Goal: Find specific page/section: Find specific page/section

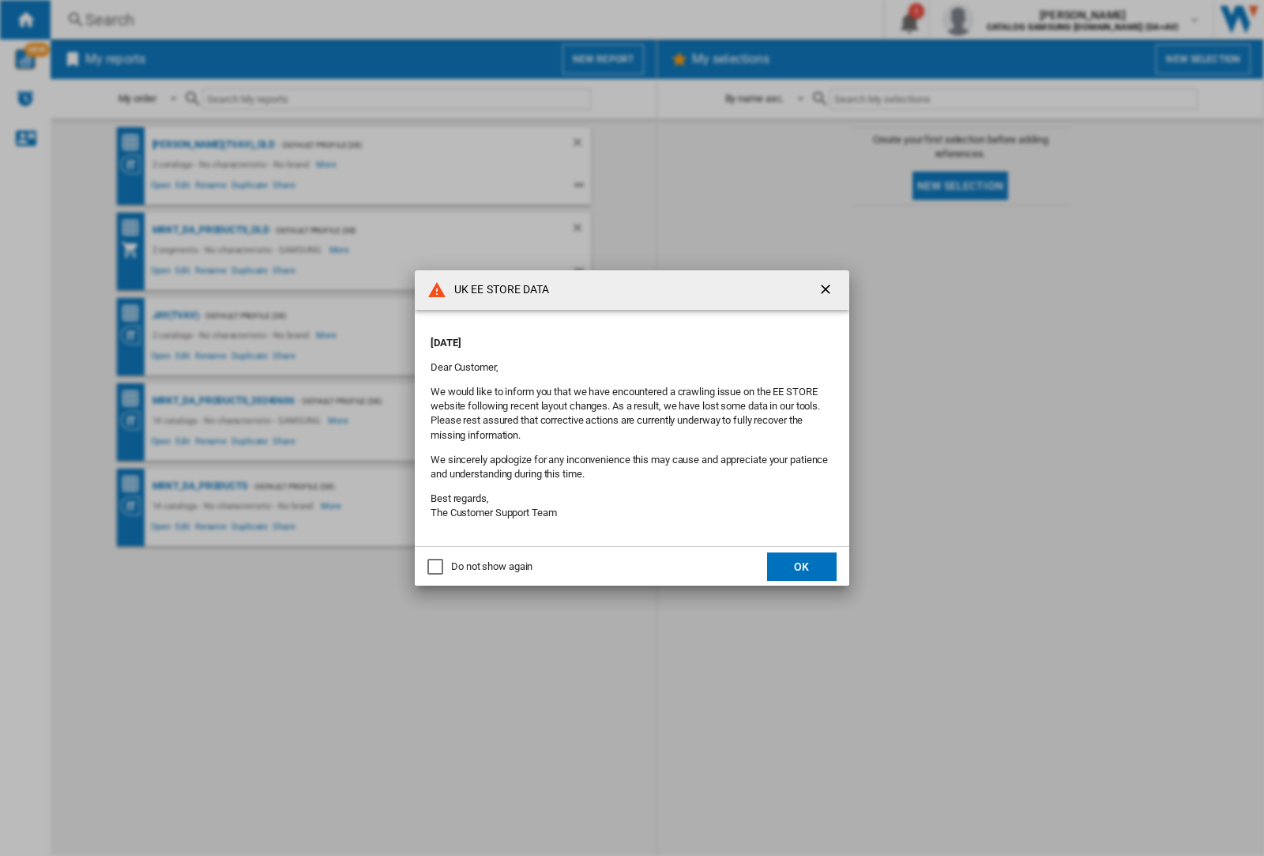
click at [175, 315] on div "UK EE STORE DATA [DATE] Dear Customer, We would like to inform you that we have…" at bounding box center [632, 428] width 1264 height 856
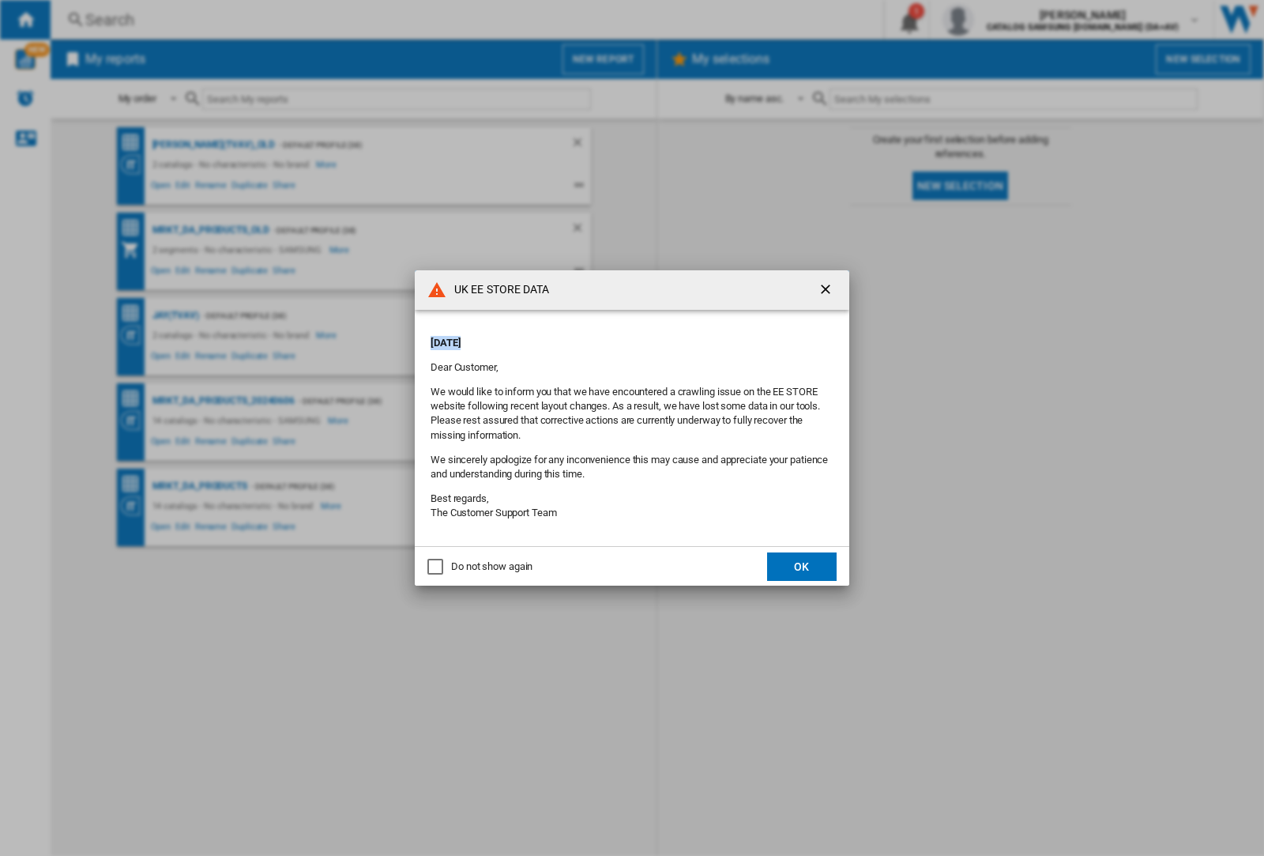
click at [175, 315] on div "UK EE STORE DATA [DATE] Dear Customer, We would like to inform you that we have…" at bounding box center [632, 428] width 1264 height 856
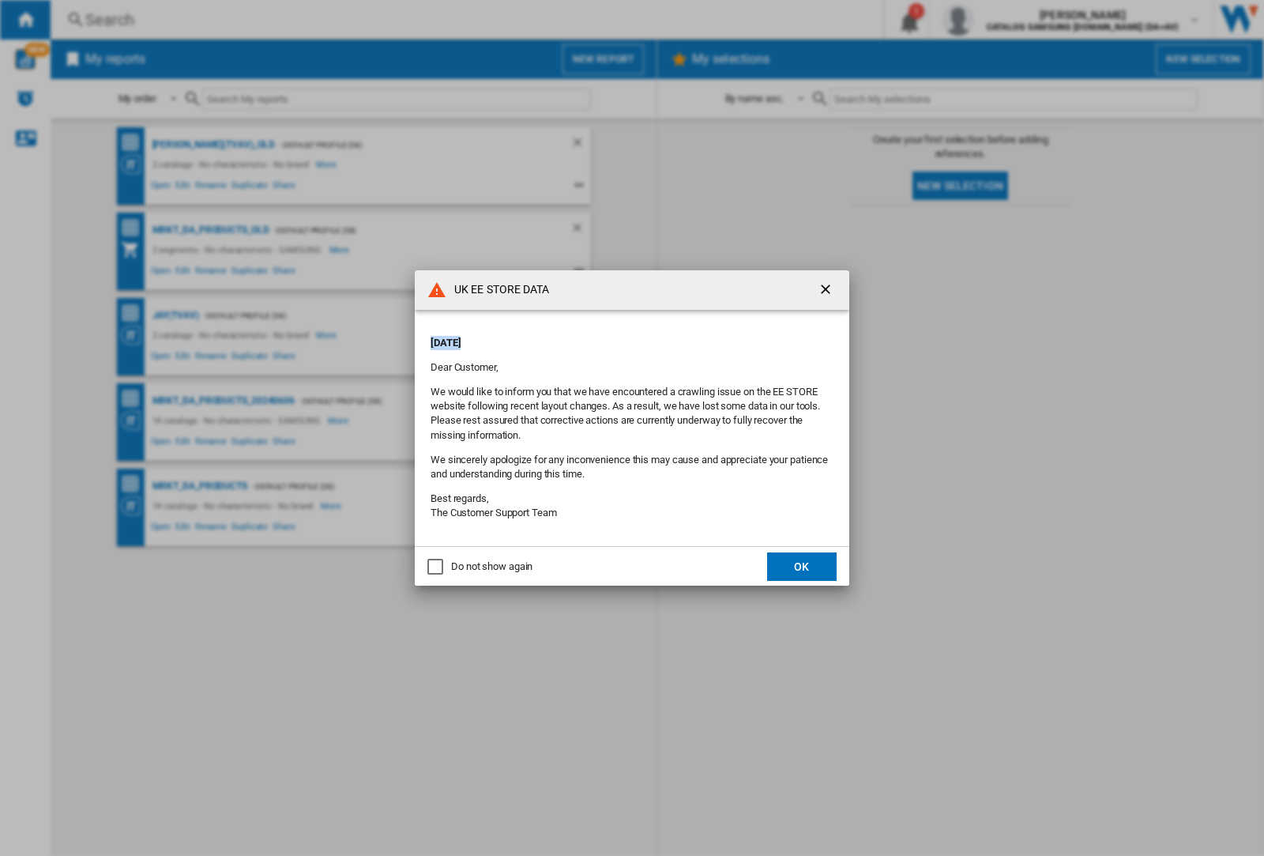
click at [175, 315] on div "UK EE STORE DATA [DATE] Dear Customer, We would like to inform you that we have…" at bounding box center [632, 428] width 1264 height 856
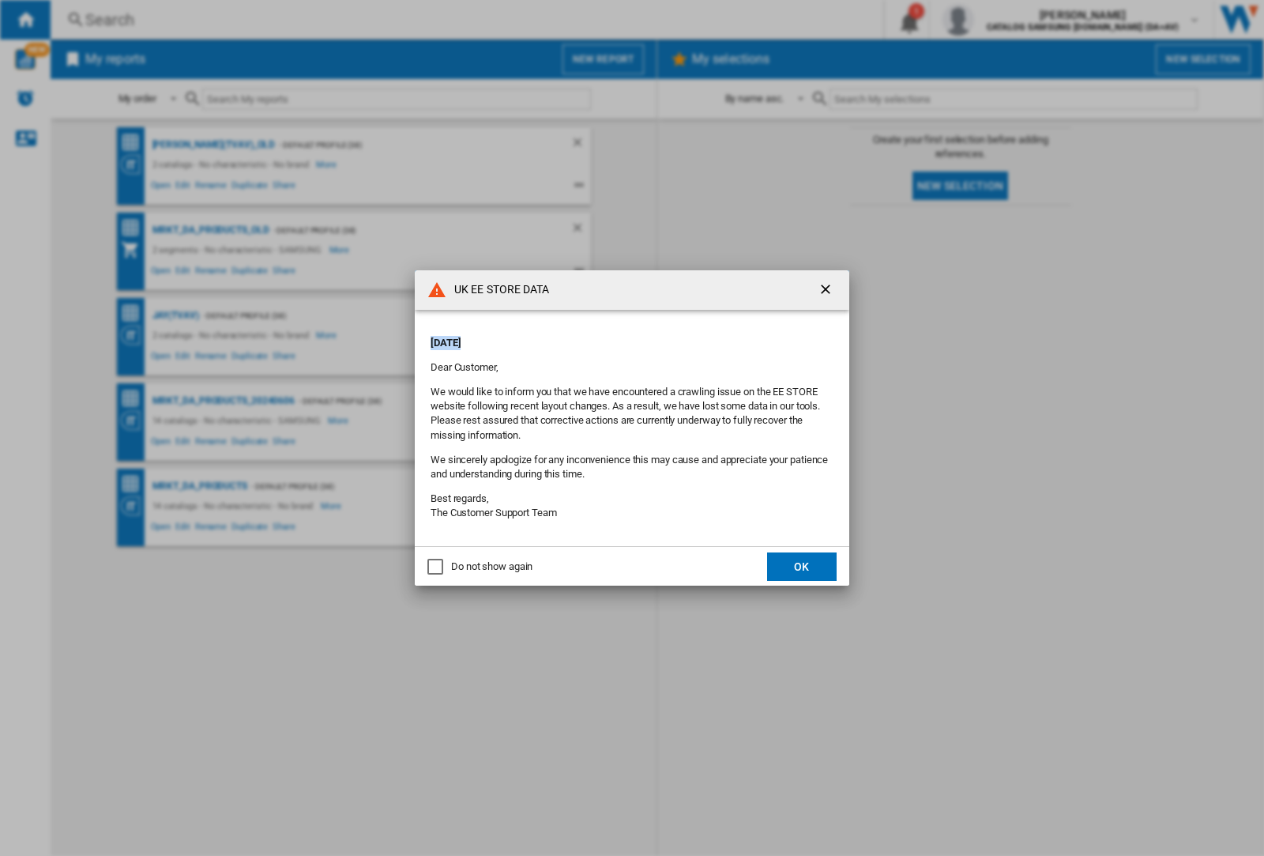
click at [175, 315] on div "UK EE STORE DATA [DATE] Dear Customer, We would like to inform you that we have…" at bounding box center [632, 428] width 1264 height 856
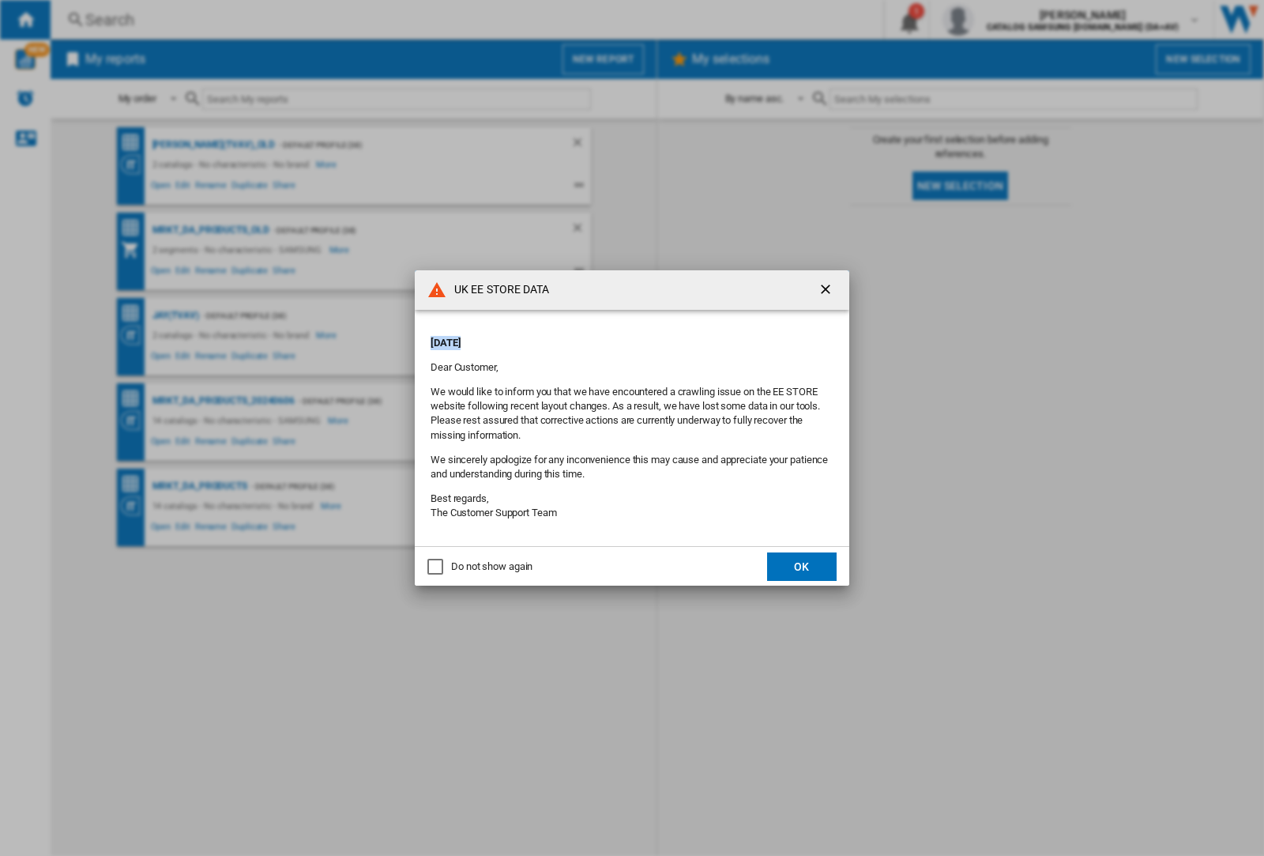
click at [175, 315] on div "UK EE STORE DATA [DATE] Dear Customer, We would like to inform you that we have…" at bounding box center [632, 428] width 1264 height 856
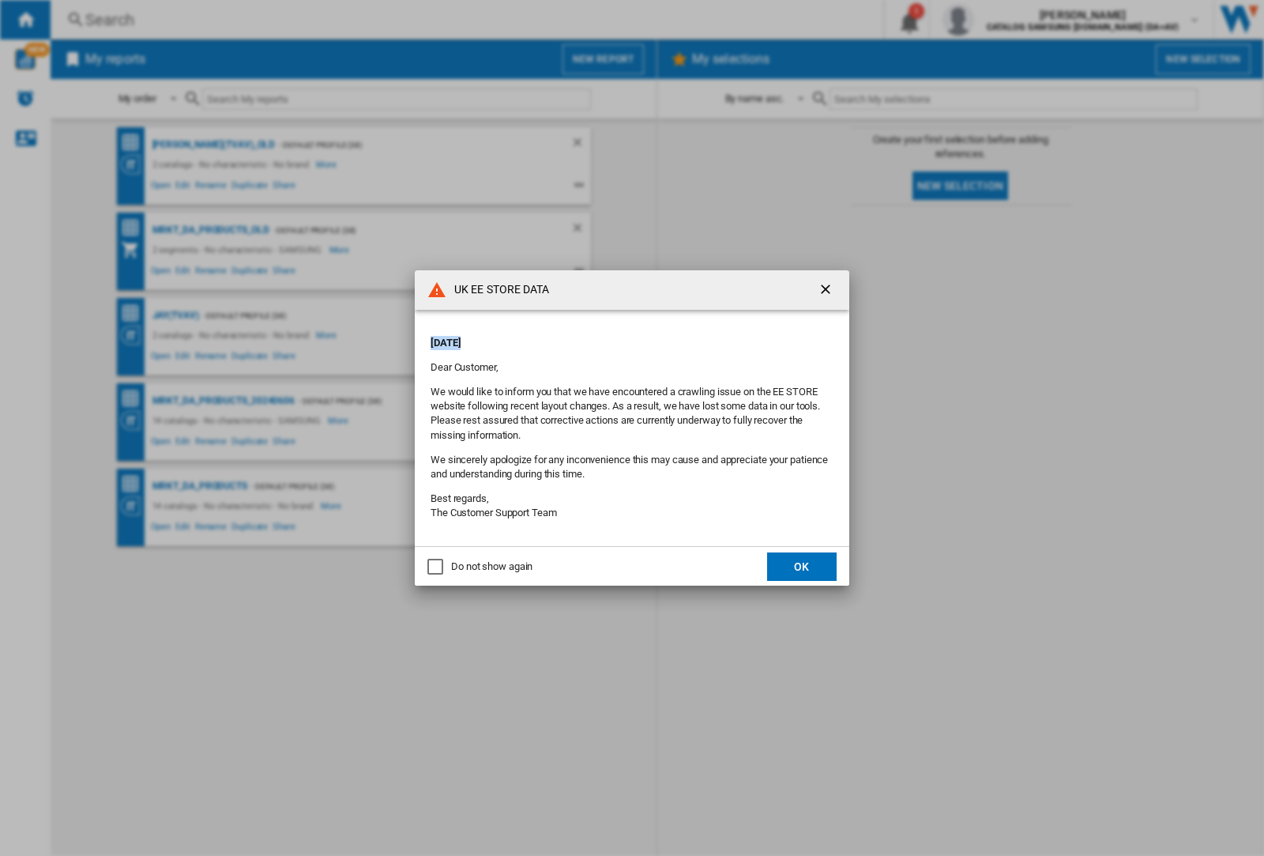
click at [175, 315] on div "UK EE STORE DATA [DATE] Dear Customer, We would like to inform you that we have…" at bounding box center [632, 428] width 1264 height 856
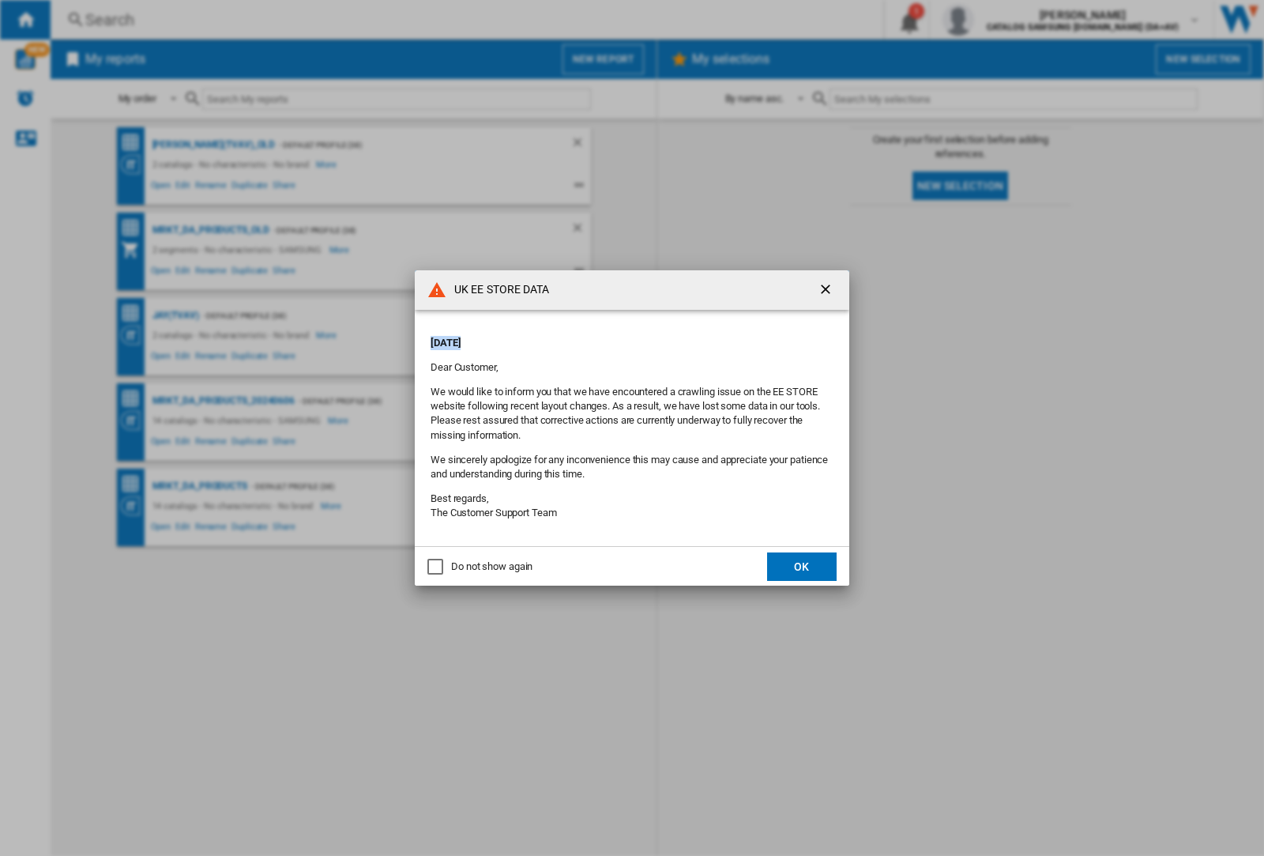
click at [175, 315] on div "UK EE STORE DATA [DATE] Dear Customer, We would like to inform you that we have…" at bounding box center [632, 428] width 1264 height 856
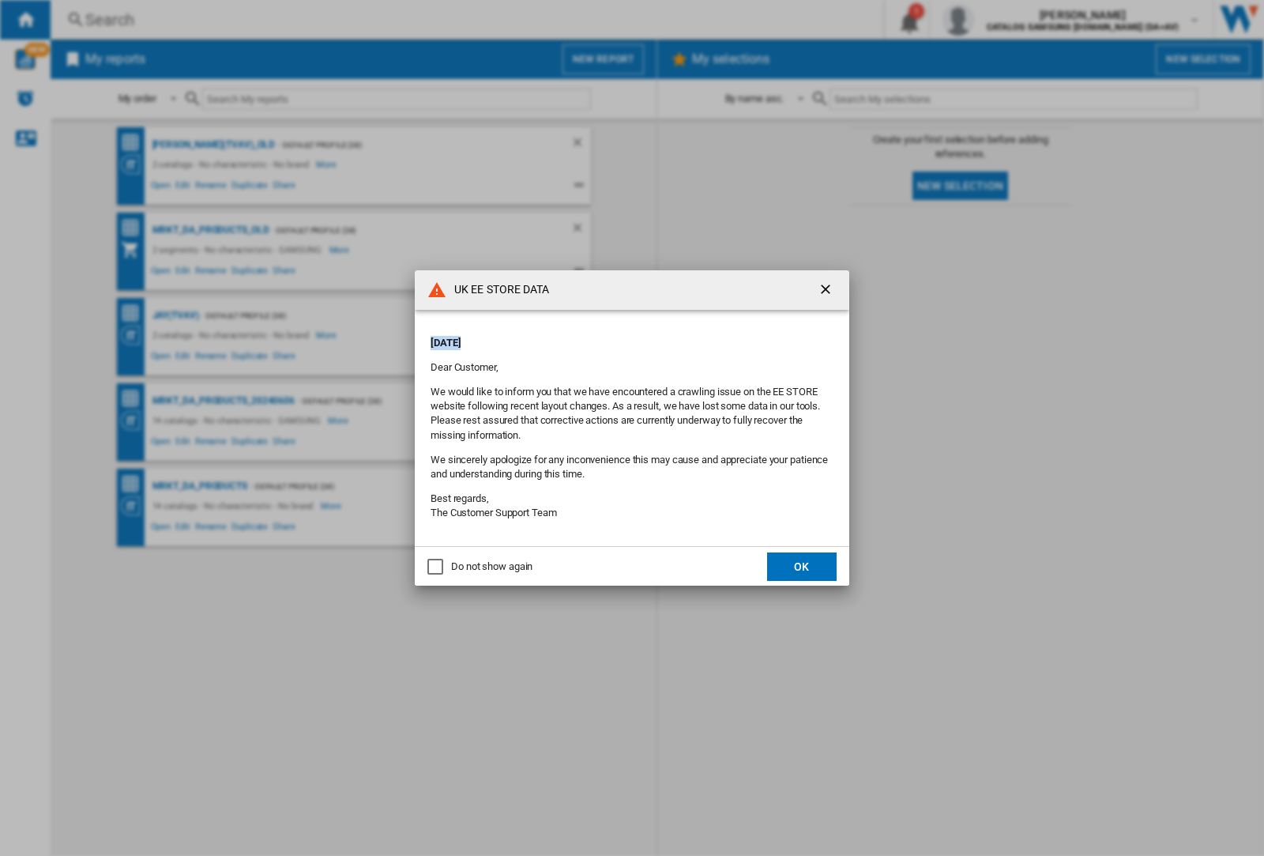
click at [175, 315] on div "UK EE STORE DATA [DATE] Dear Customer, We would like to inform you that we have…" at bounding box center [632, 428] width 1264 height 856
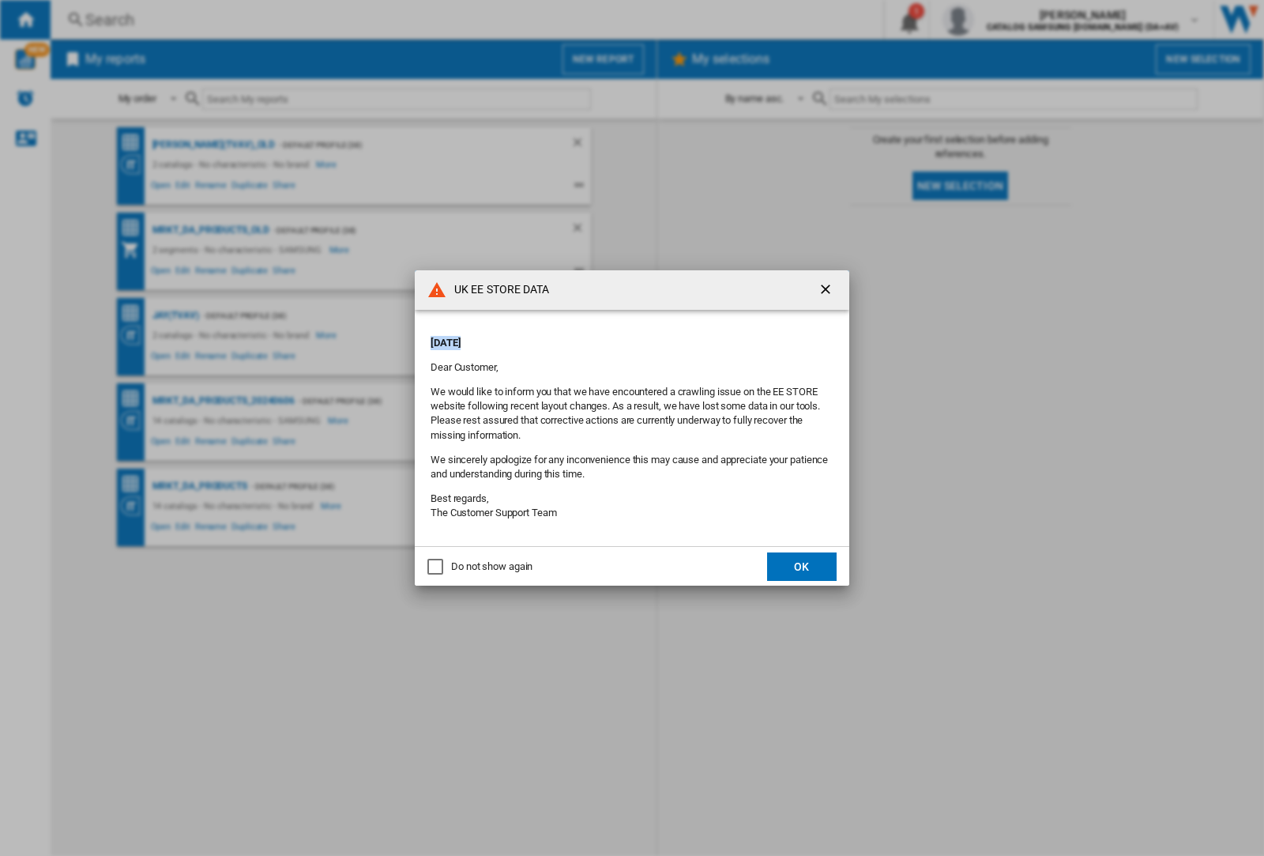
click at [175, 315] on div "UK EE STORE DATA [DATE] Dear Customer, We would like to inform you that we have…" at bounding box center [632, 428] width 1264 height 856
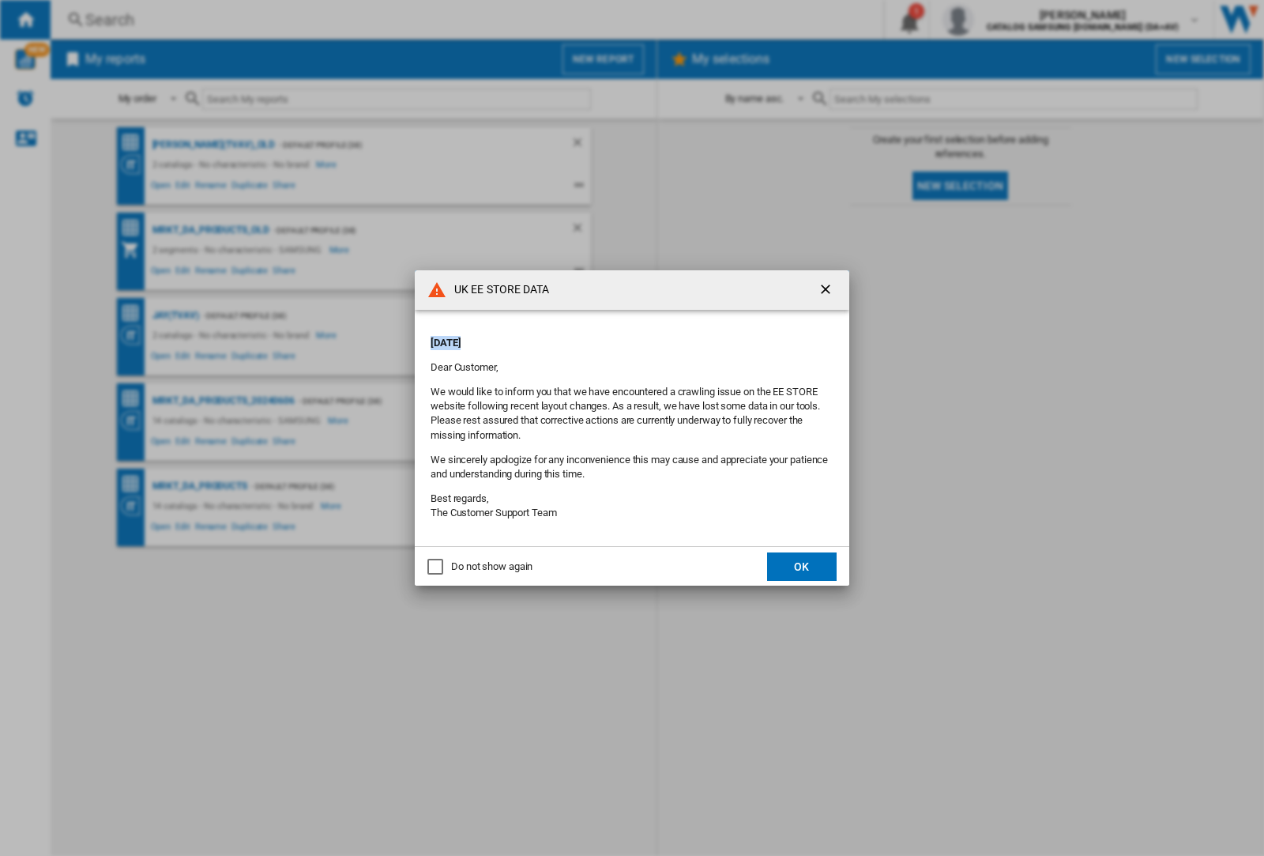
click at [175, 315] on div "UK EE STORE DATA [DATE] Dear Customer, We would like to inform you that we have…" at bounding box center [632, 428] width 1264 height 856
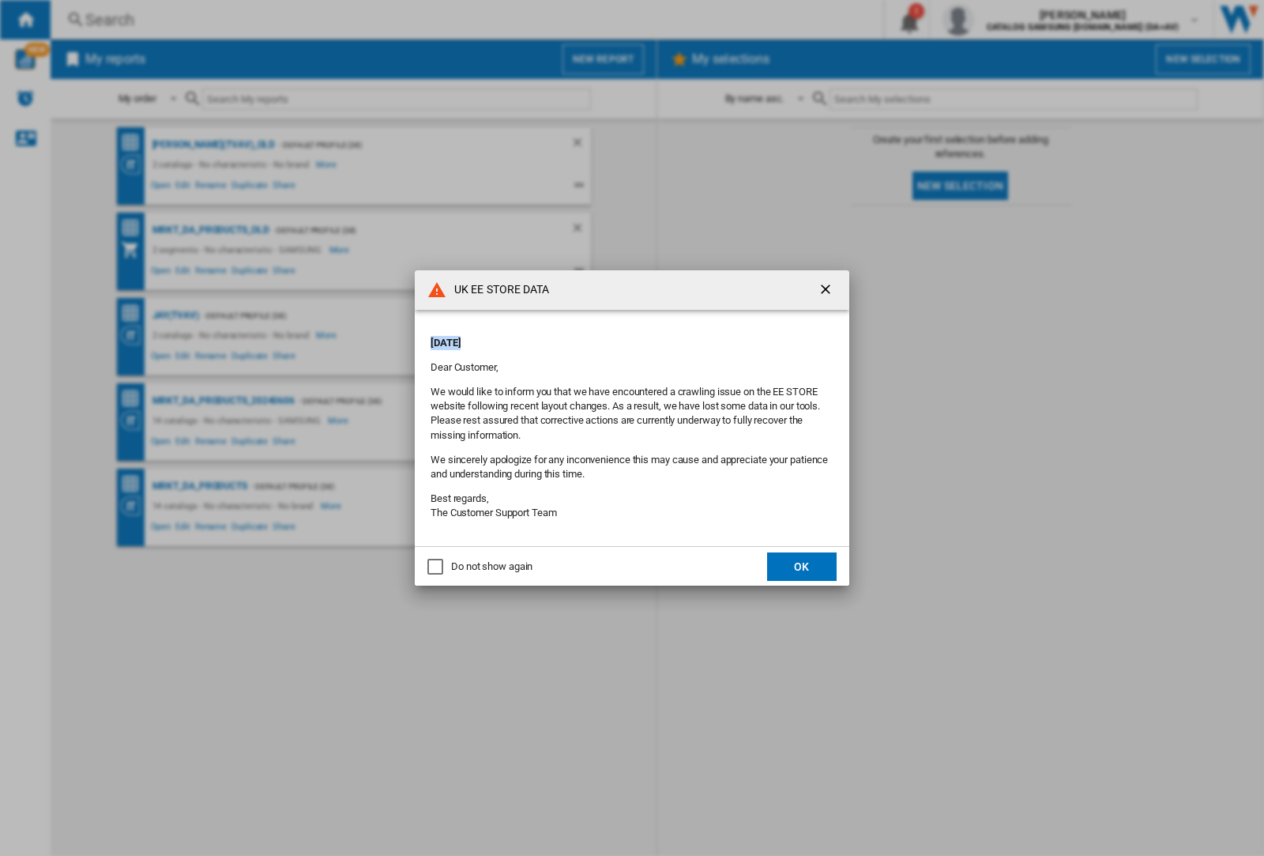
click at [175, 315] on div "UK EE STORE DATA [DATE] Dear Customer, We would like to inform you that we have…" at bounding box center [632, 428] width 1264 height 856
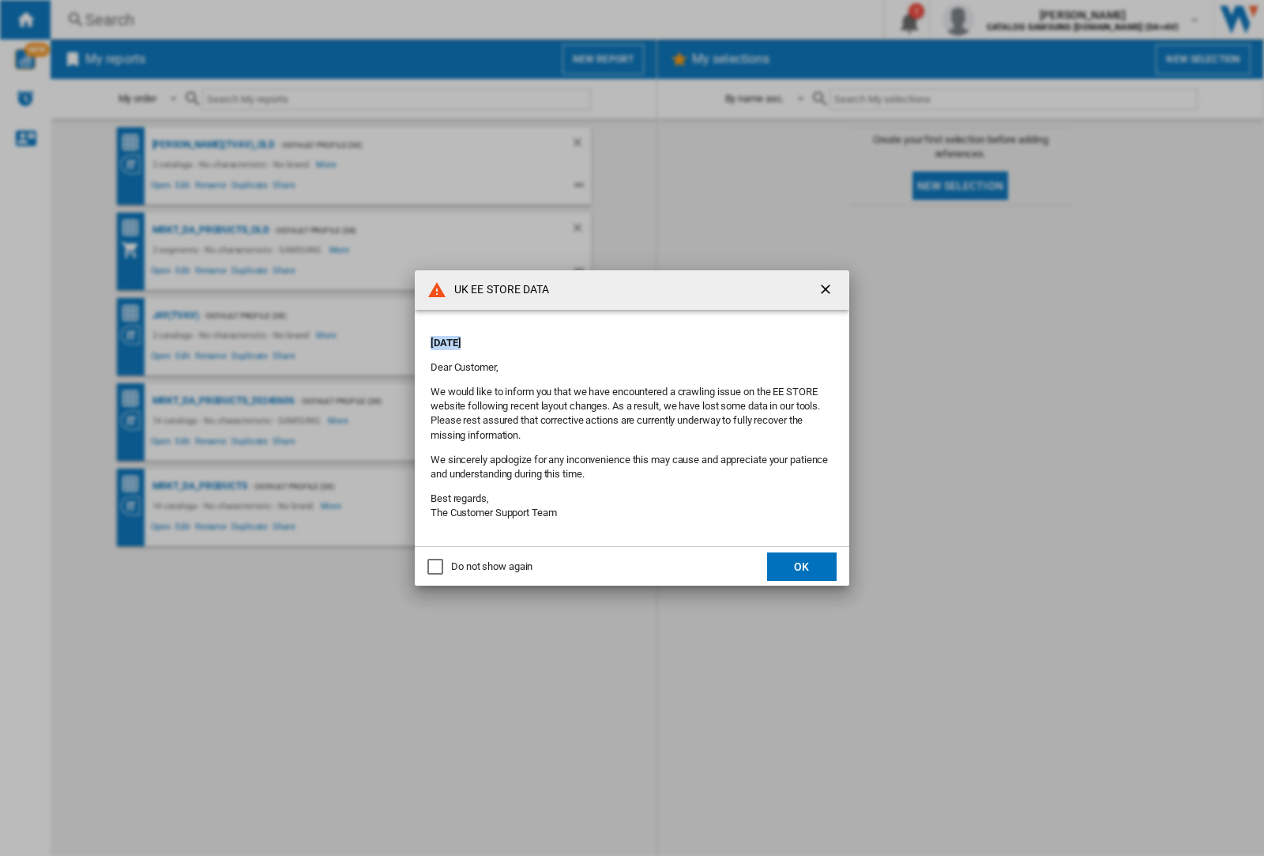
click at [175, 315] on div "UK EE STORE DATA [DATE] Dear Customer, We would like to inform you that we have…" at bounding box center [632, 428] width 1264 height 856
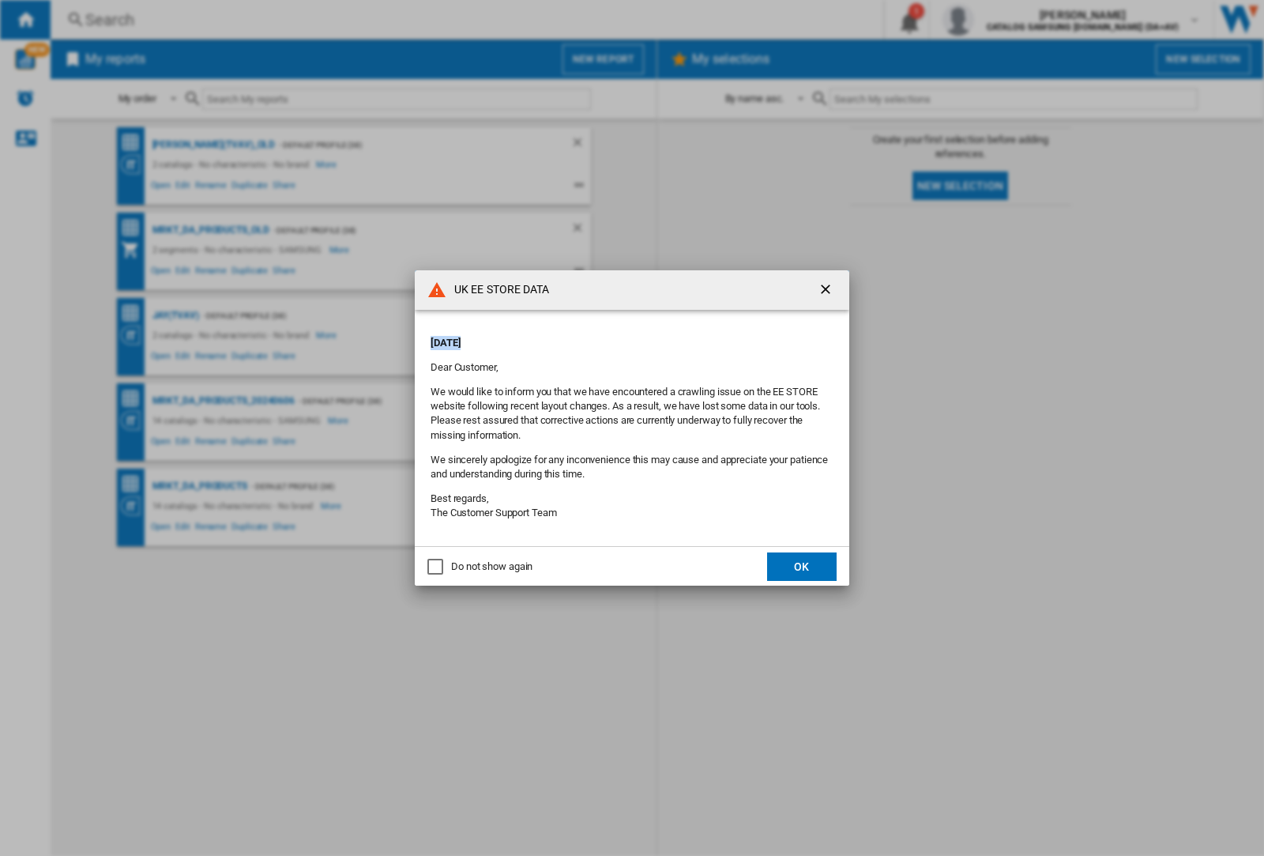
click at [175, 315] on div "UK EE STORE DATA [DATE] Dear Customer, We would like to inform you that we have…" at bounding box center [632, 428] width 1264 height 856
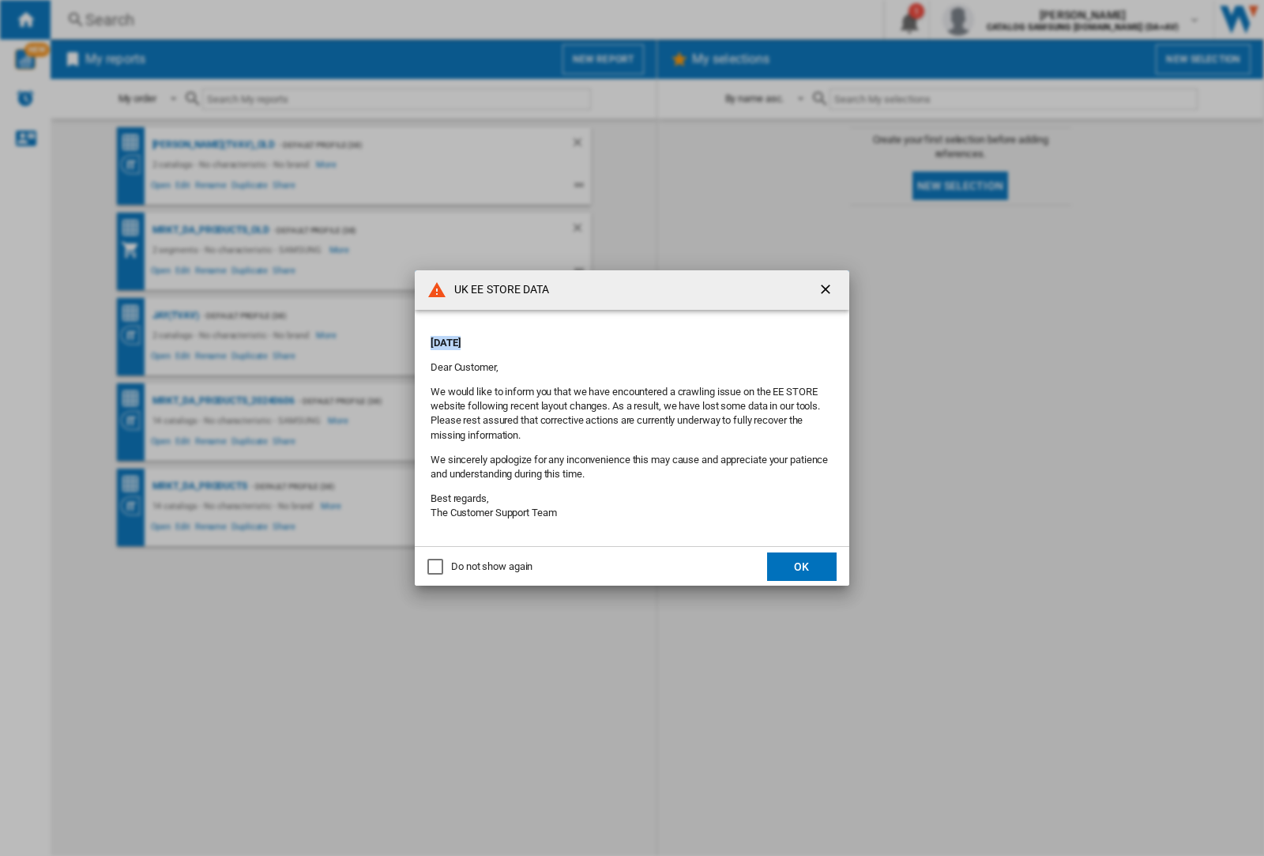
click at [175, 315] on div "UK EE STORE DATA [DATE] Dear Customer, We would like to inform you that we have…" at bounding box center [632, 428] width 1264 height 856
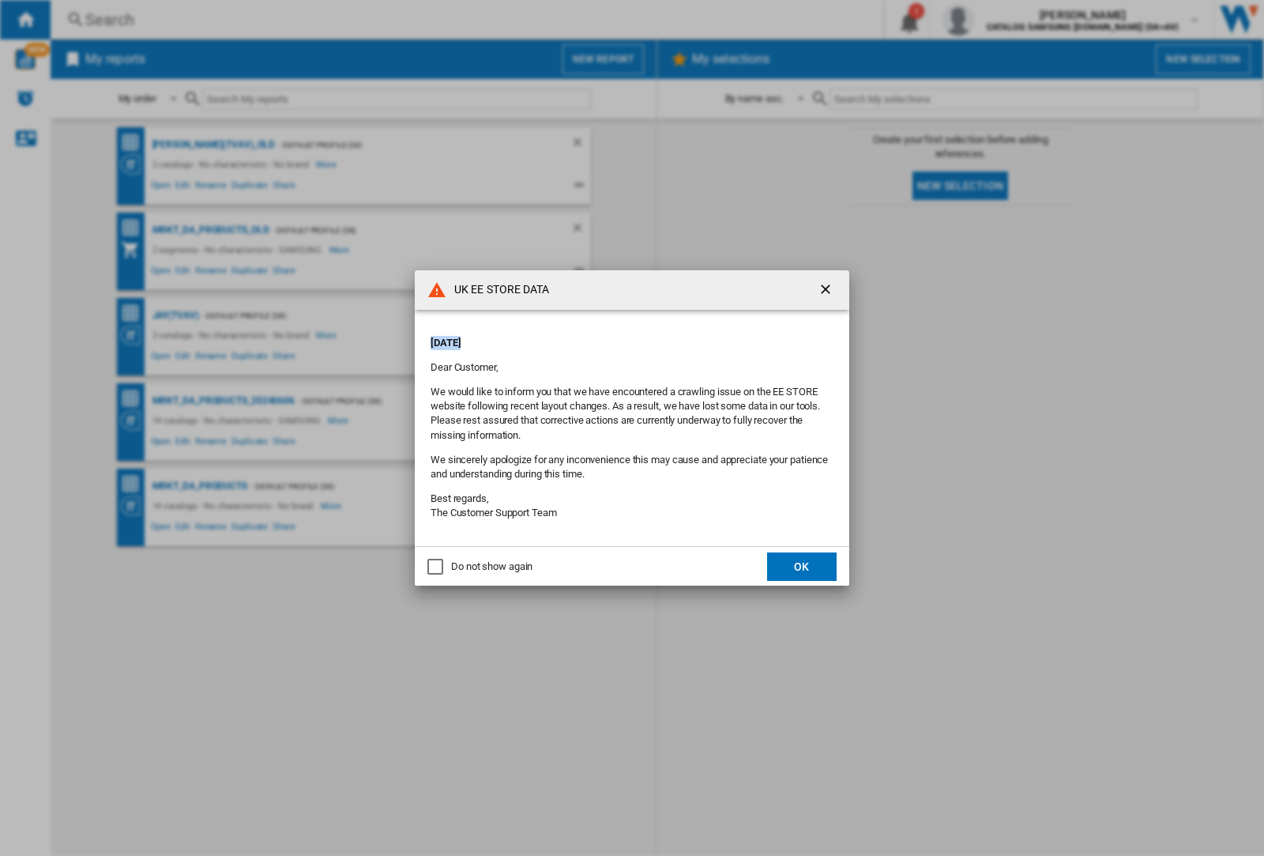
click at [175, 315] on div "UK EE STORE DATA [DATE] Dear Customer, We would like to inform you that we have…" at bounding box center [632, 428] width 1264 height 856
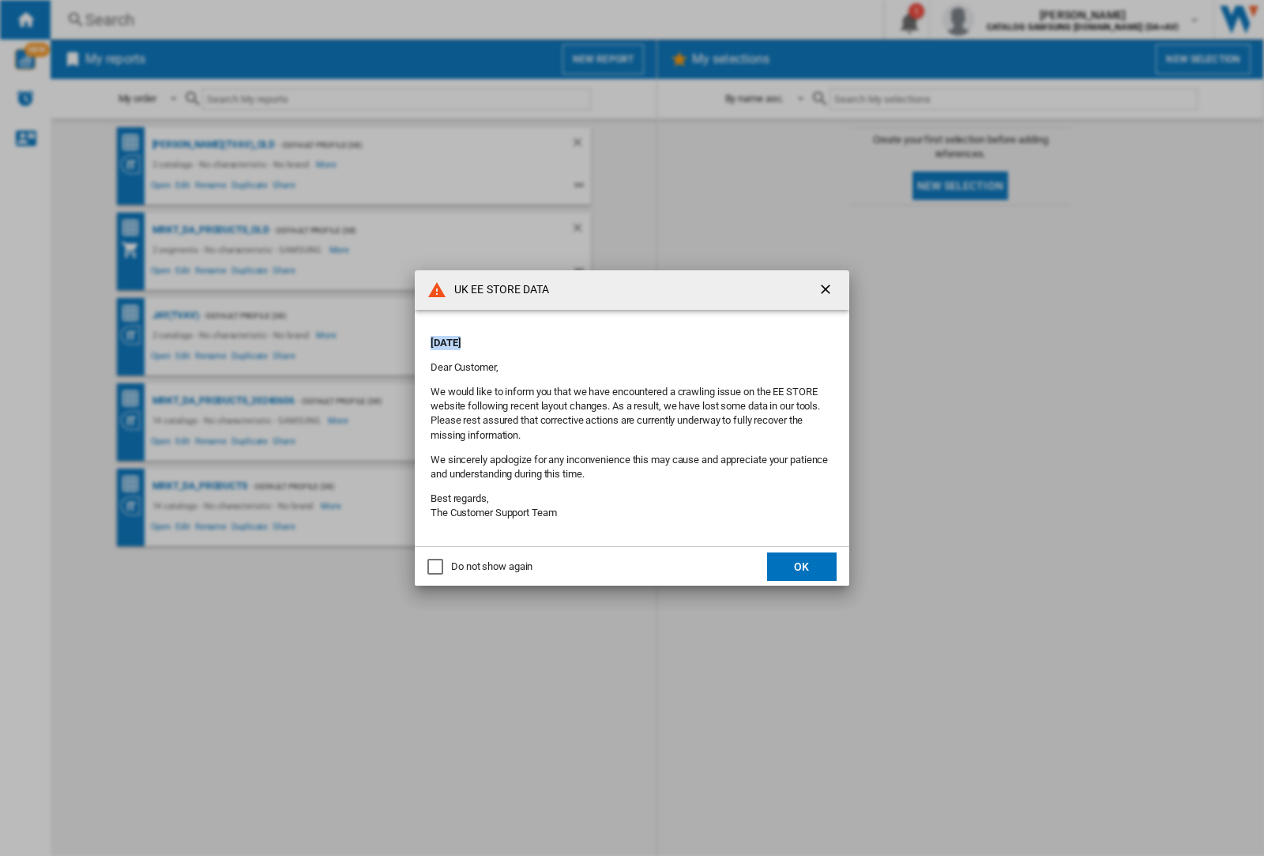
click at [175, 315] on div "UK EE STORE DATA [DATE] Dear Customer, We would like to inform you that we have…" at bounding box center [632, 428] width 1264 height 856
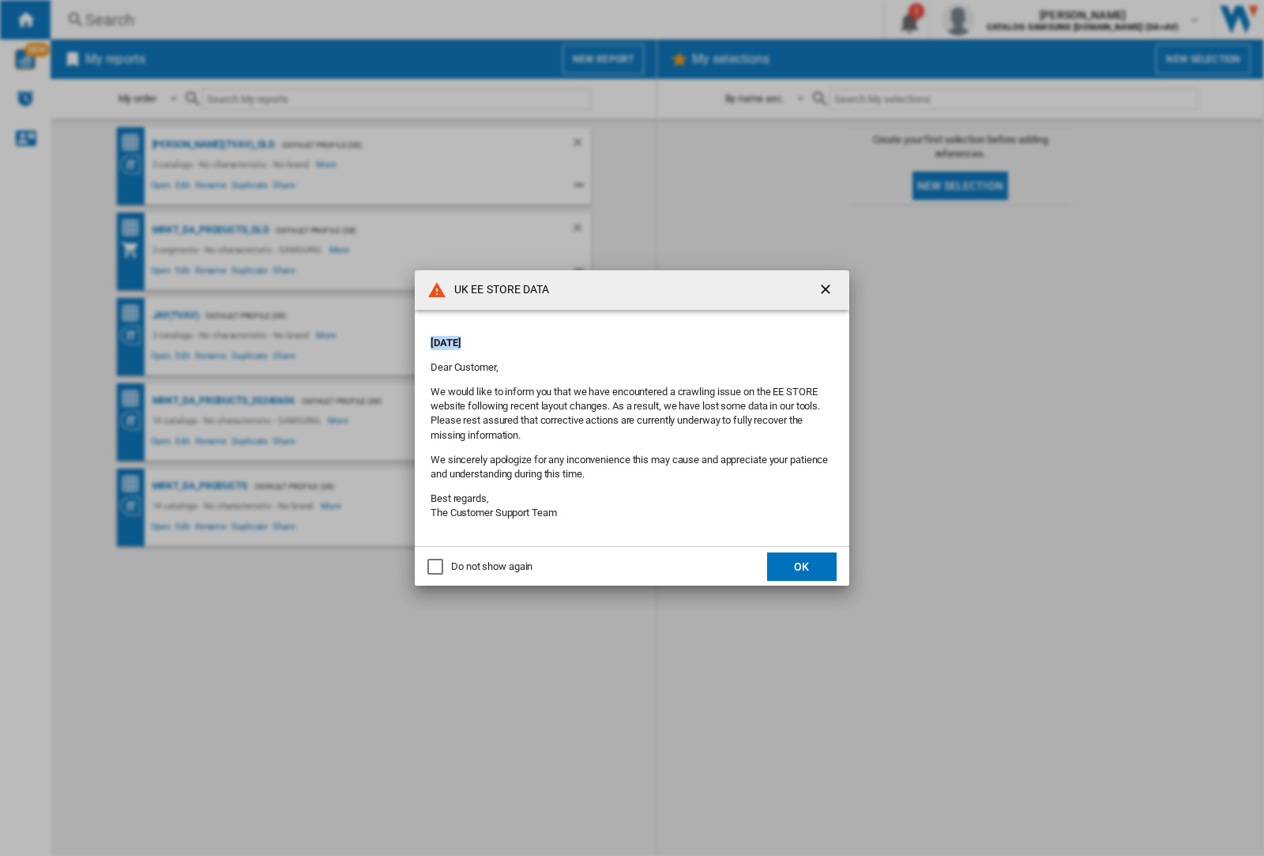
click at [175, 315] on div "UK EE STORE DATA [DATE] Dear Customer, We would like to inform you that we have…" at bounding box center [632, 428] width 1264 height 856
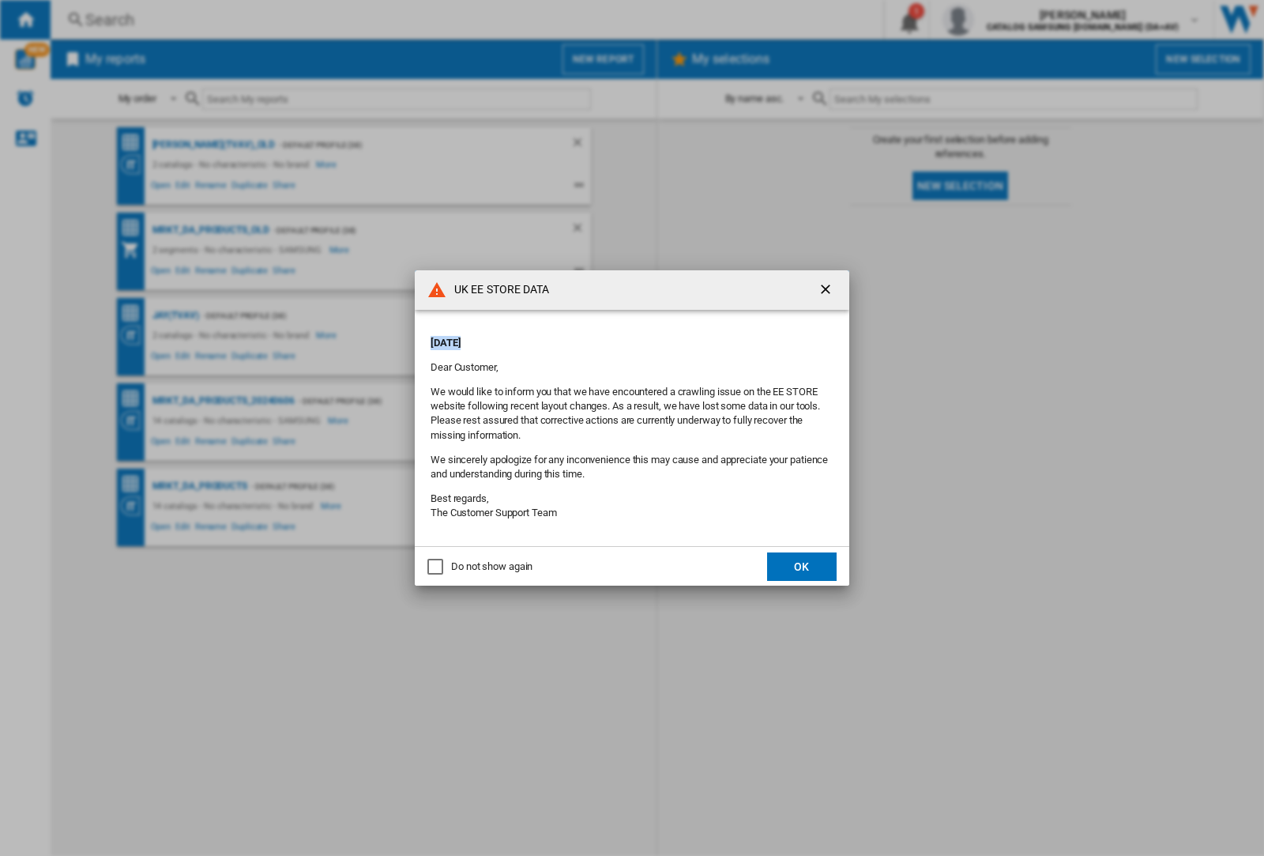
click at [175, 315] on div "UK EE STORE DATA [DATE] Dear Customer, We would like to inform you that we have…" at bounding box center [632, 428] width 1264 height 856
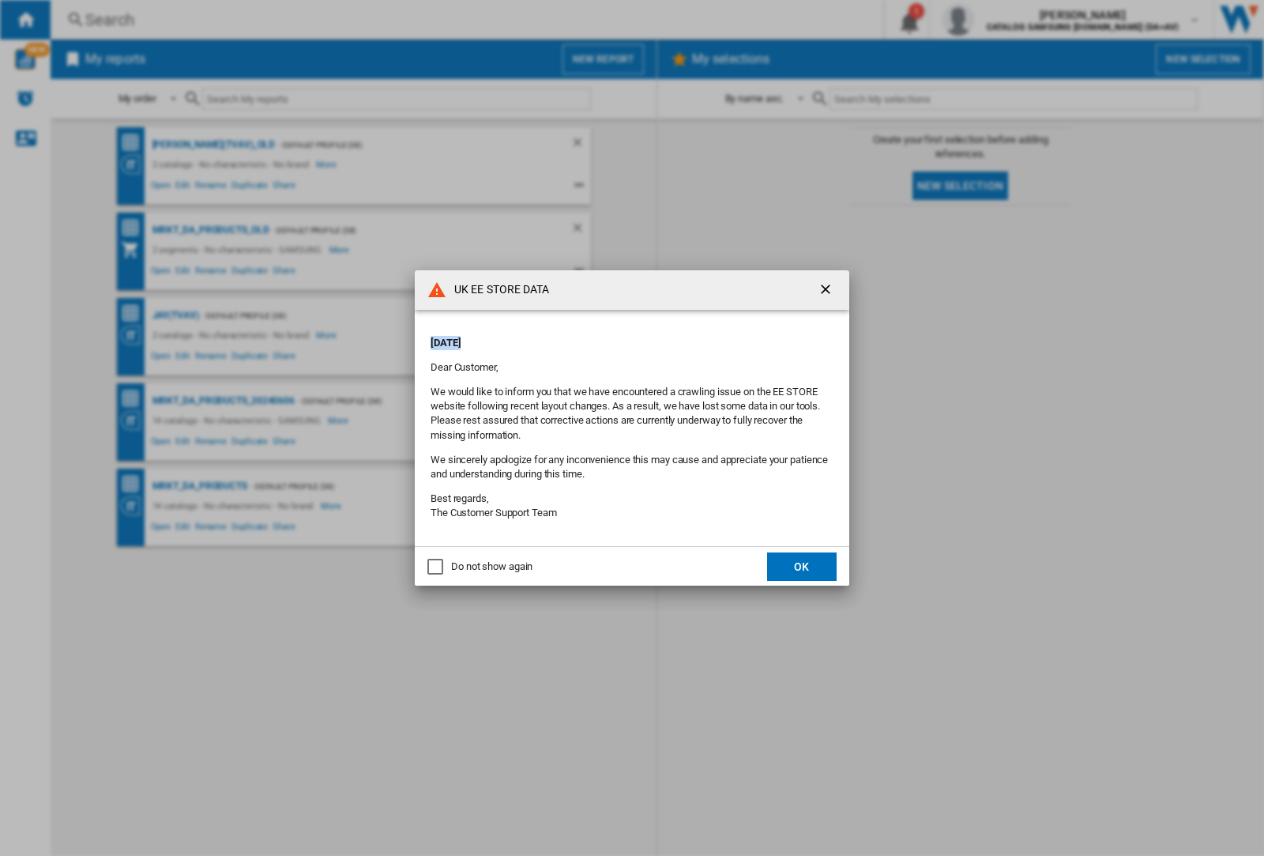
click at [175, 315] on div "UK EE STORE DATA [DATE] Dear Customer, We would like to inform you that we have…" at bounding box center [632, 428] width 1264 height 856
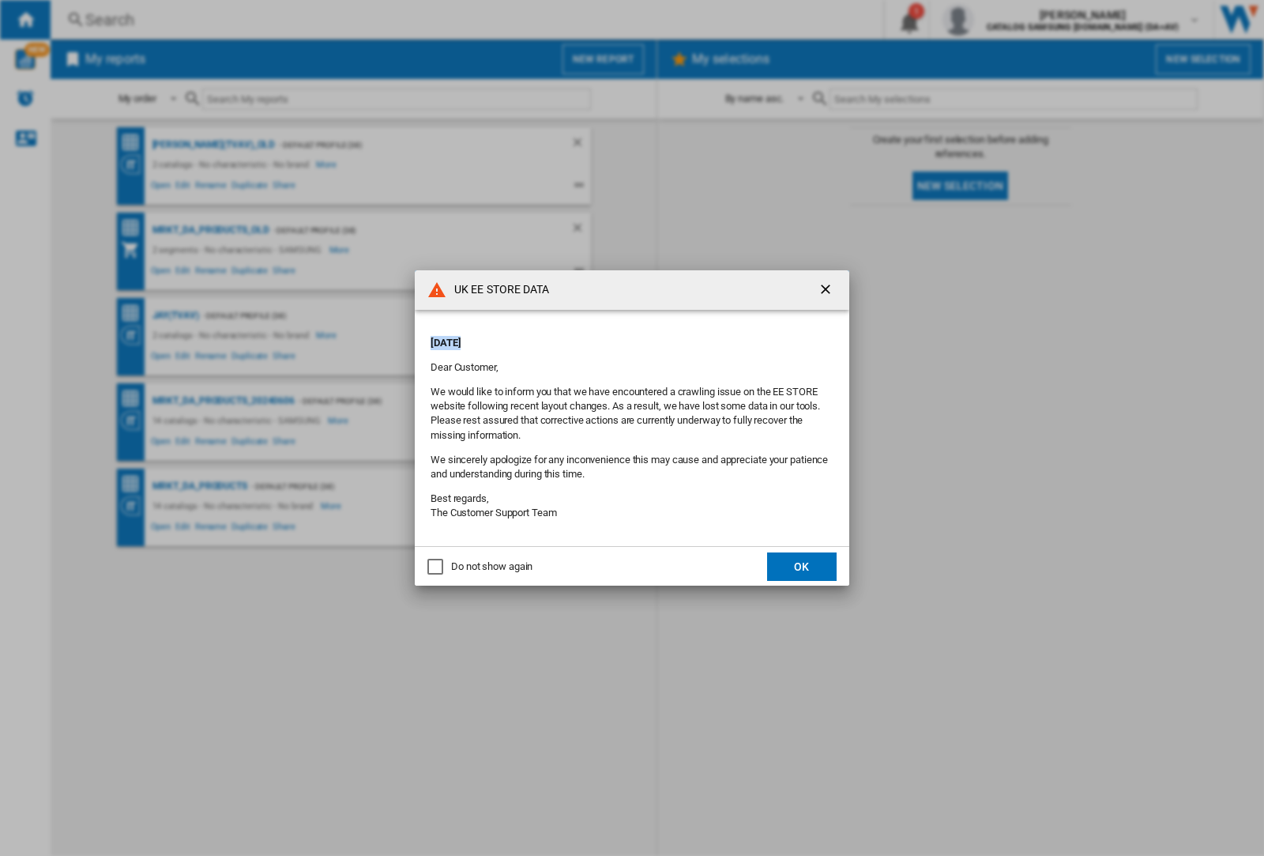
click at [175, 315] on div "UK EE STORE DATA [DATE] Dear Customer, We would like to inform you that we have…" at bounding box center [632, 428] width 1264 height 856
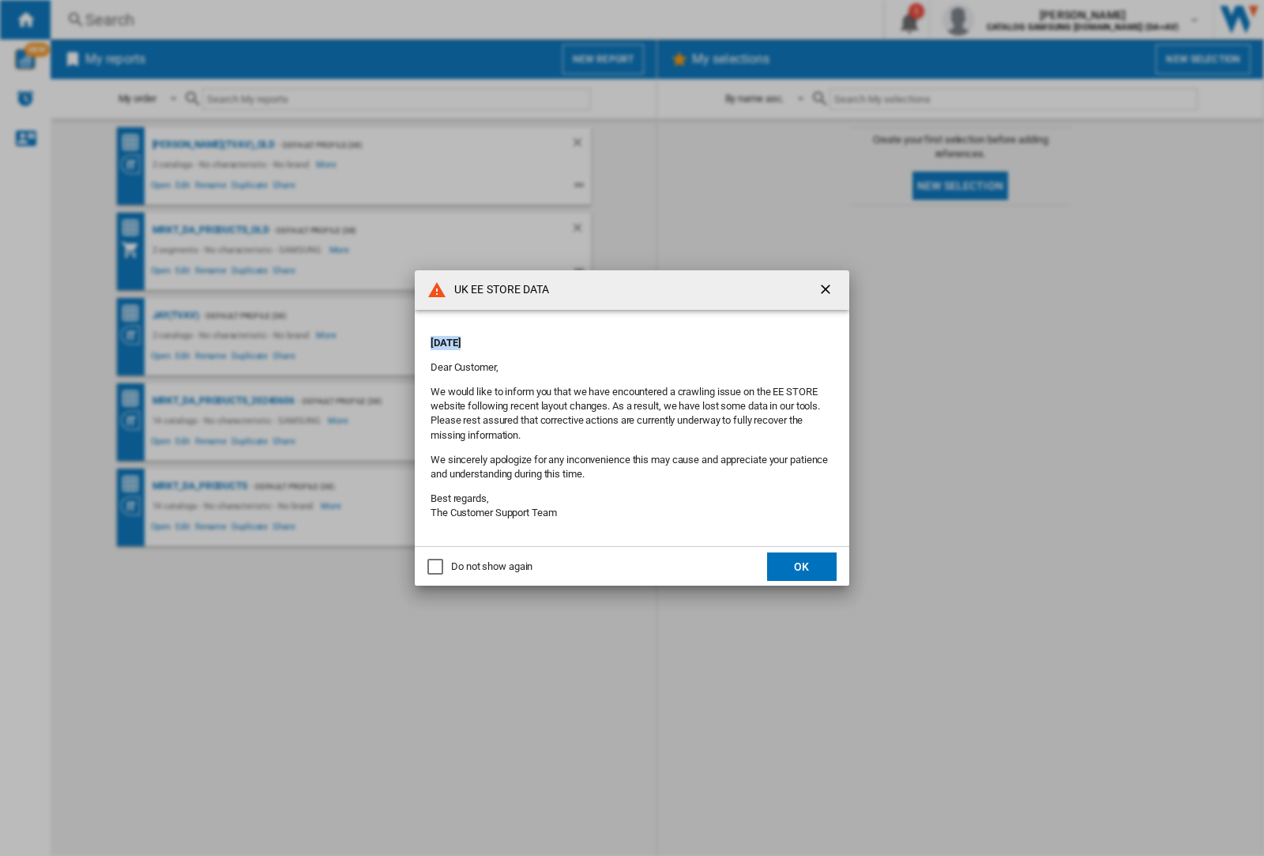
click at [175, 315] on div "UK EE STORE DATA [DATE] Dear Customer, We would like to inform you that we have…" at bounding box center [632, 428] width 1264 height 856
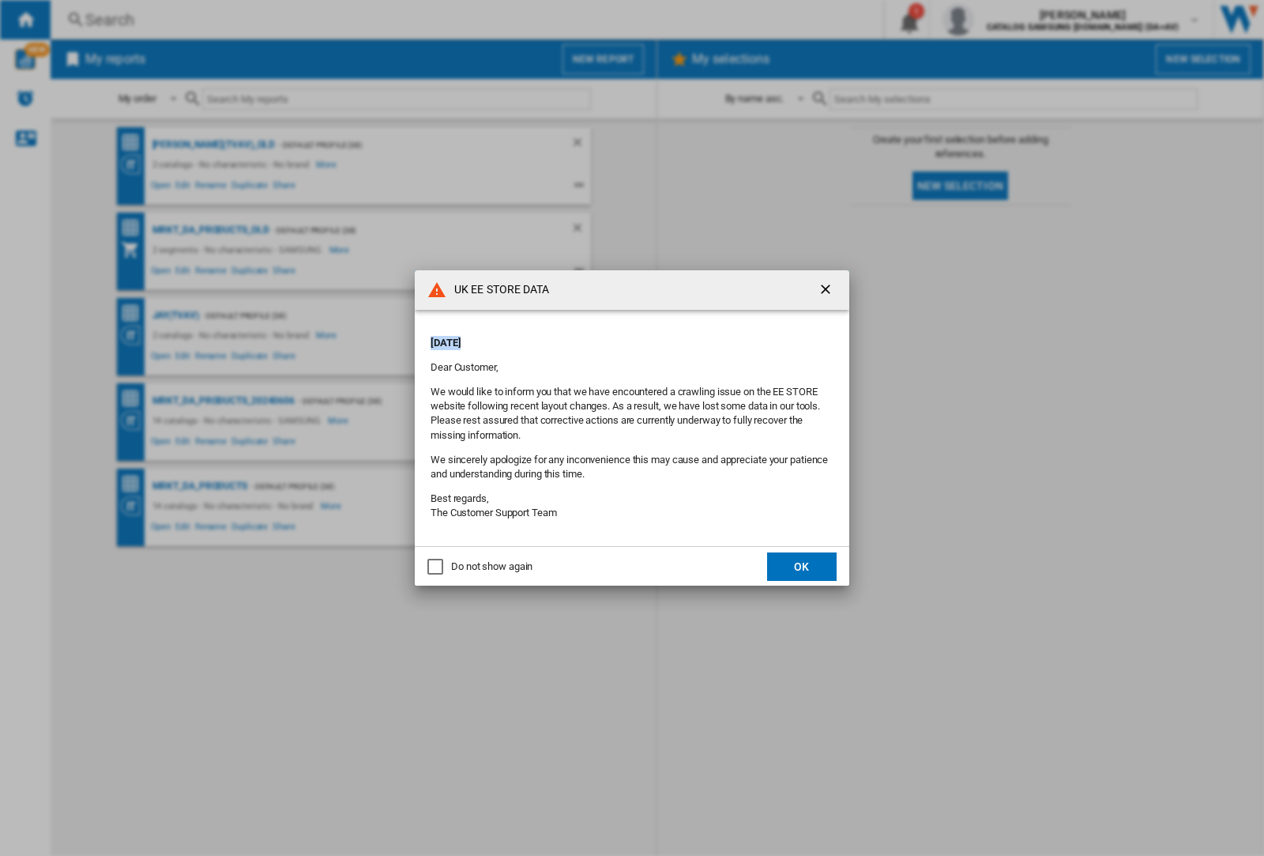
click at [175, 315] on div "UK EE STORE DATA [DATE] Dear Customer, We would like to inform you that we have…" at bounding box center [632, 428] width 1264 height 856
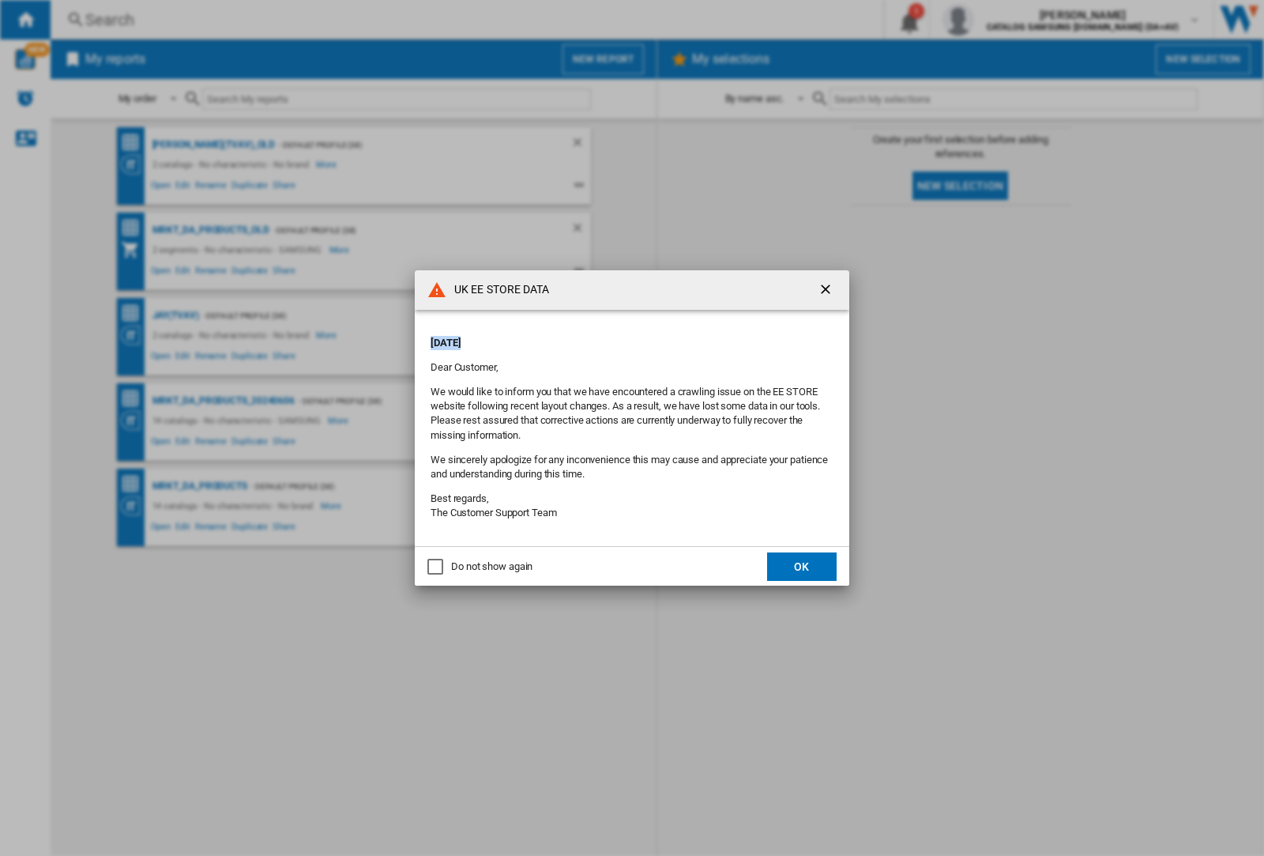
click at [175, 315] on div "UK EE STORE DATA [DATE] Dear Customer, We would like to inform you that we have…" at bounding box center [632, 428] width 1264 height 856
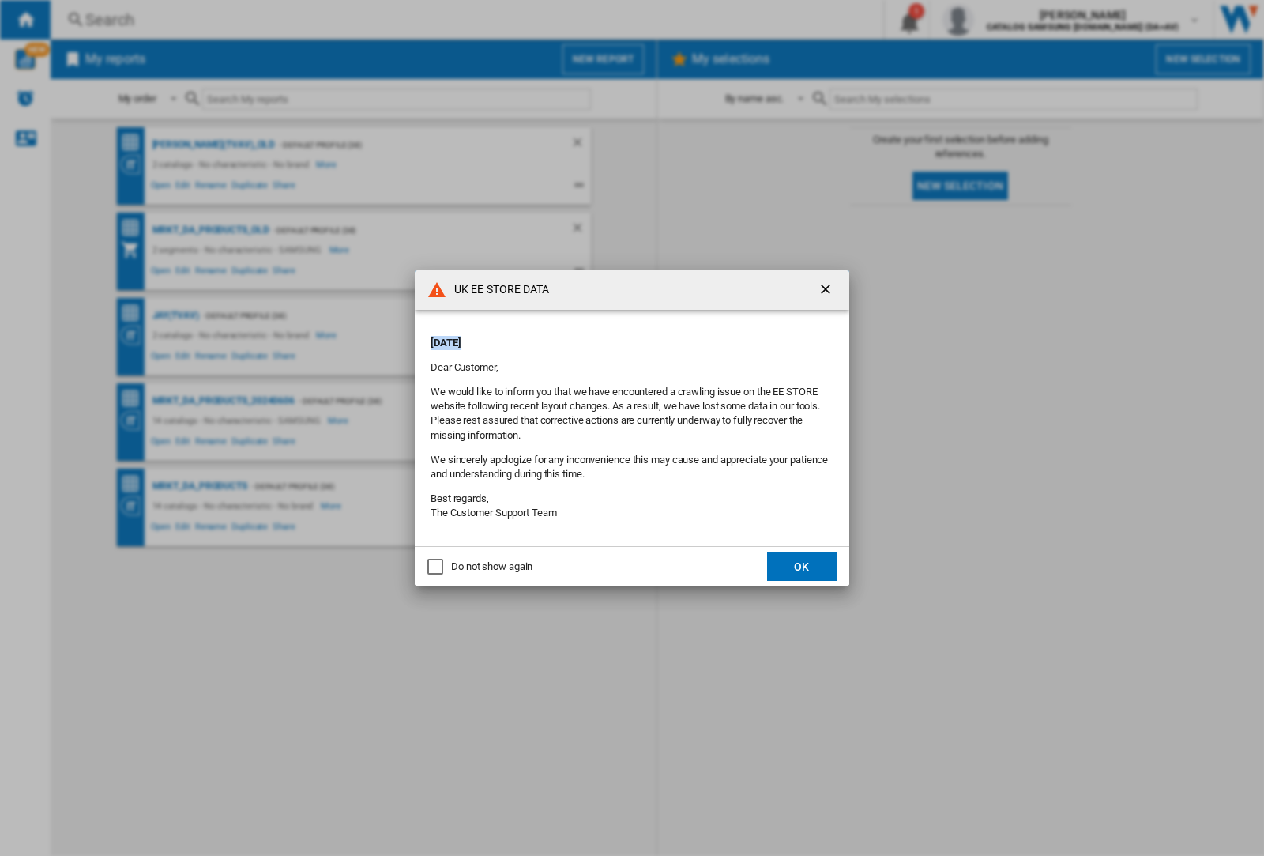
click at [175, 315] on div "UK EE STORE DATA [DATE] Dear Customer, We would like to inform you that we have…" at bounding box center [632, 428] width 1264 height 856
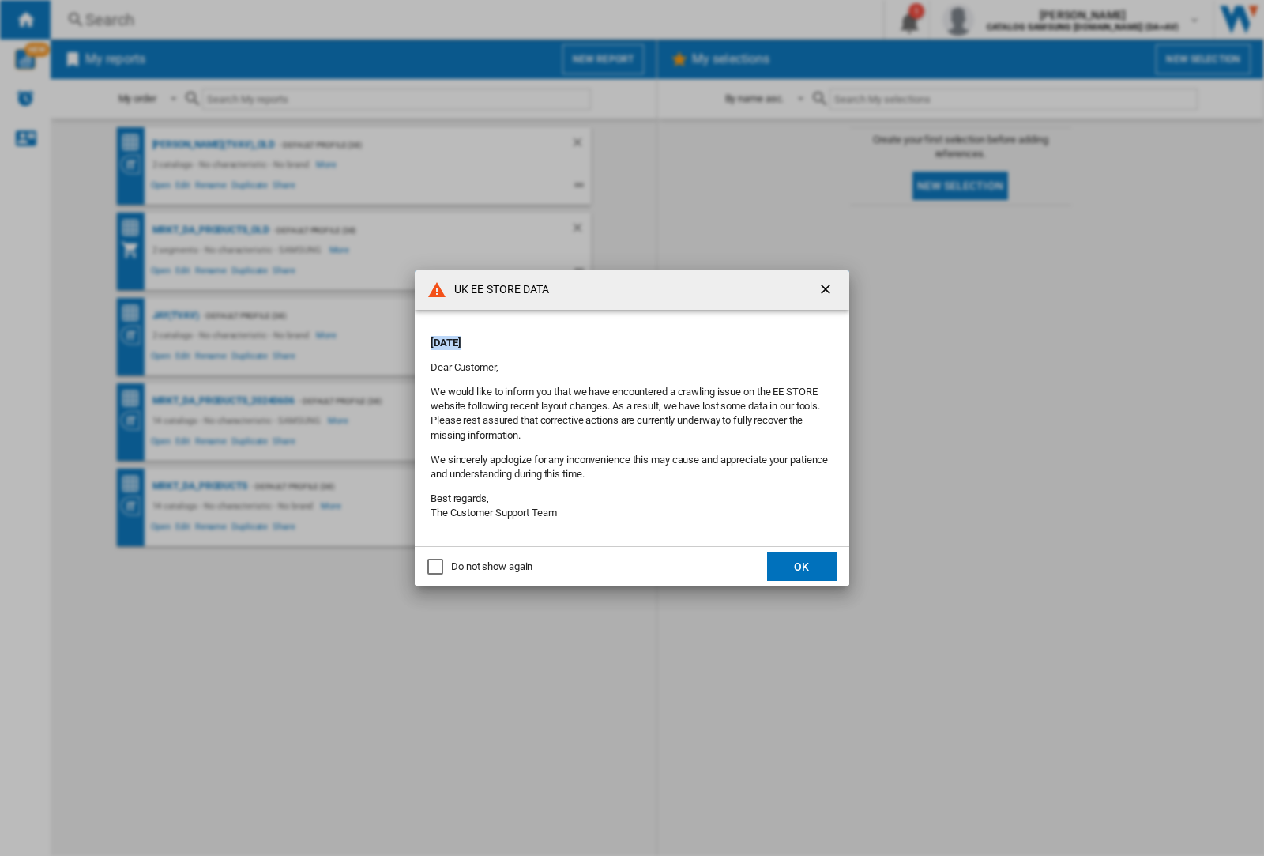
click at [175, 315] on div "UK EE STORE DATA [DATE] Dear Customer, We would like to inform you that we have…" at bounding box center [632, 428] width 1264 height 856
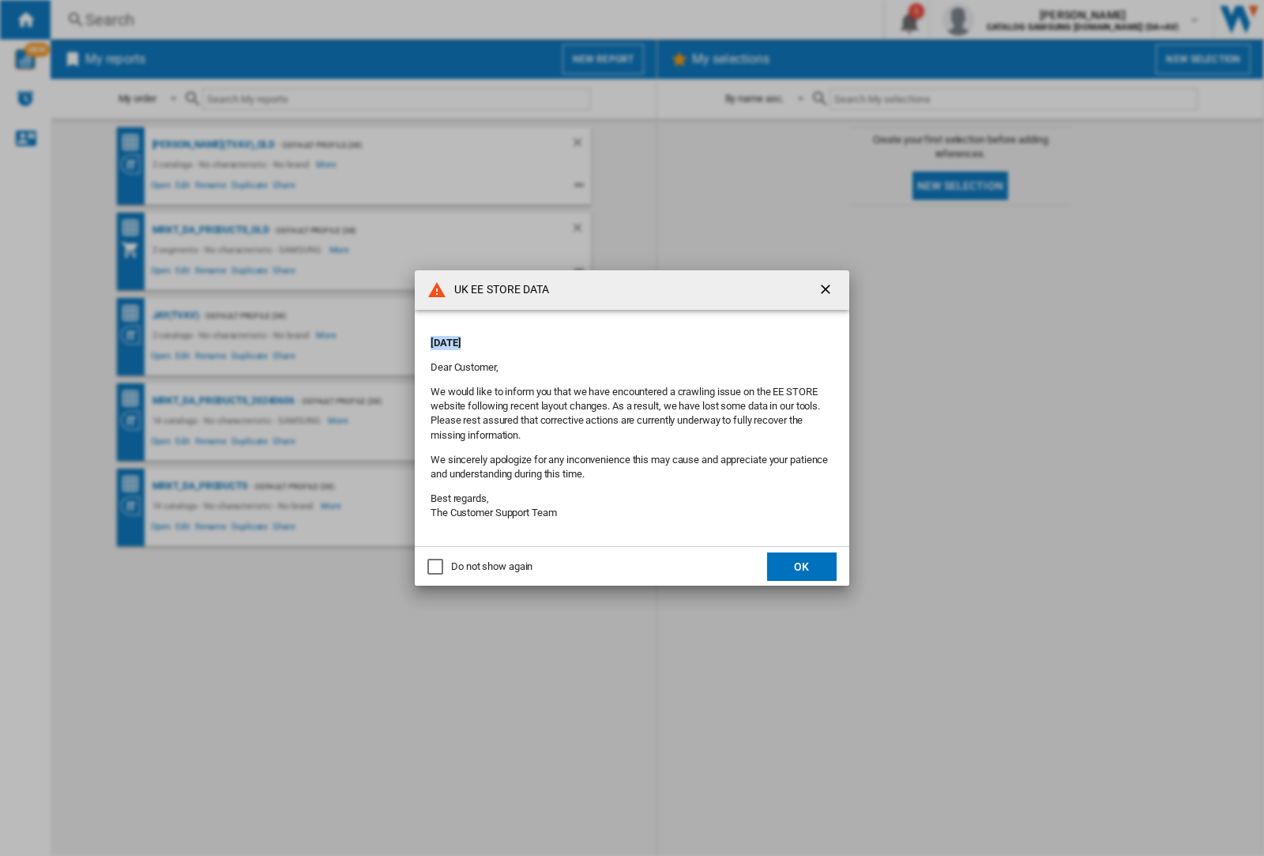
click at [175, 315] on div "UK EE STORE DATA [DATE] Dear Customer, We would like to inform you that we have…" at bounding box center [632, 428] width 1264 height 856
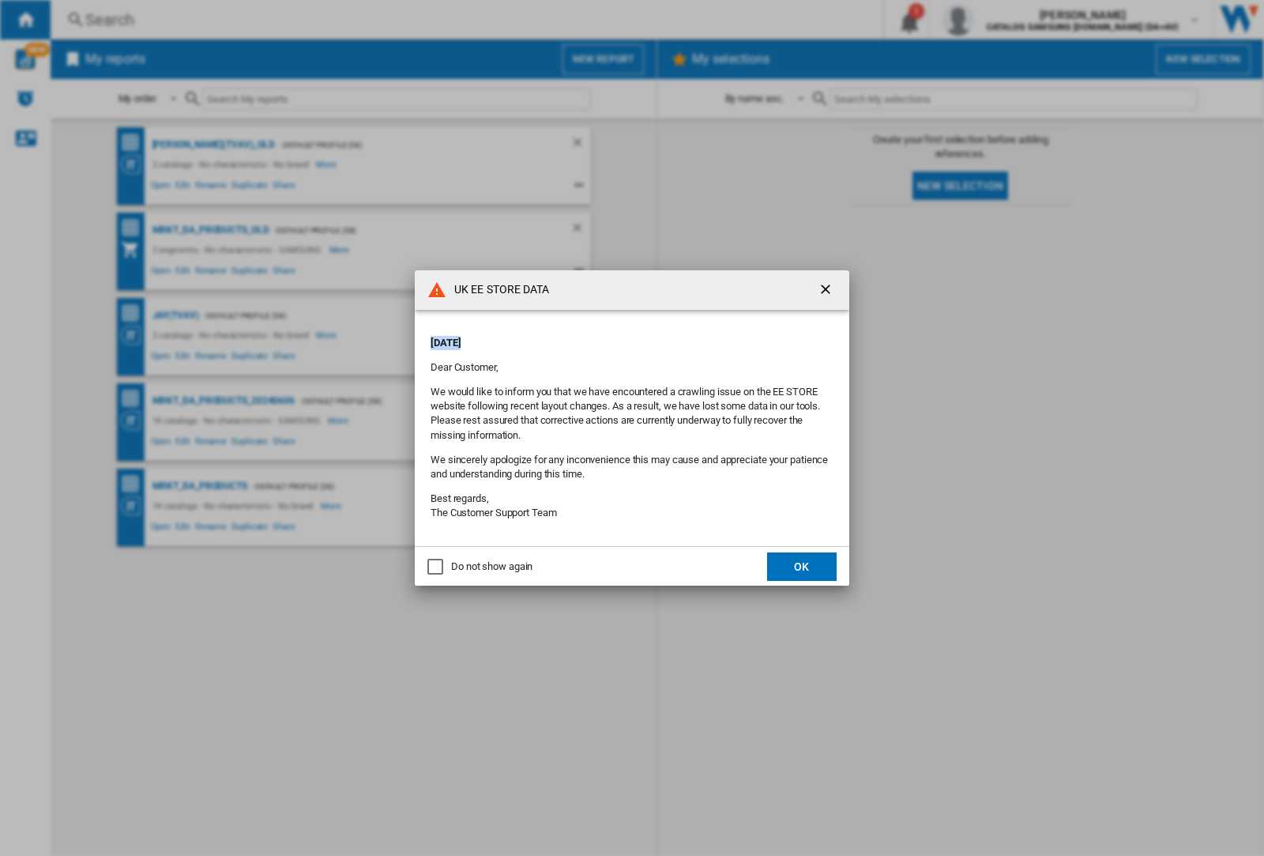
click at [175, 315] on div "UK EE STORE DATA [DATE] Dear Customer, We would like to inform you that we have…" at bounding box center [632, 428] width 1264 height 856
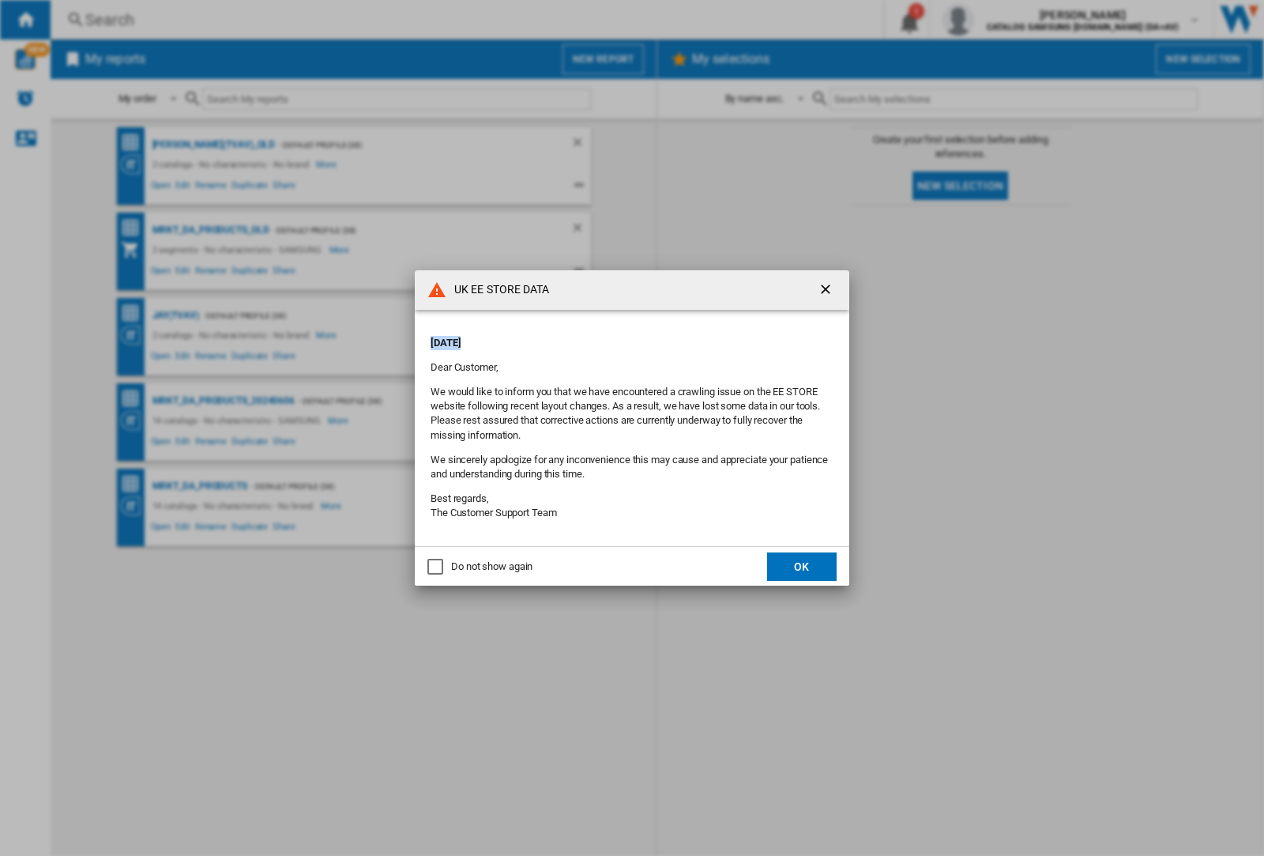
click at [175, 315] on div "UK EE STORE DATA [DATE] Dear Customer, We would like to inform you that we have…" at bounding box center [632, 428] width 1264 height 856
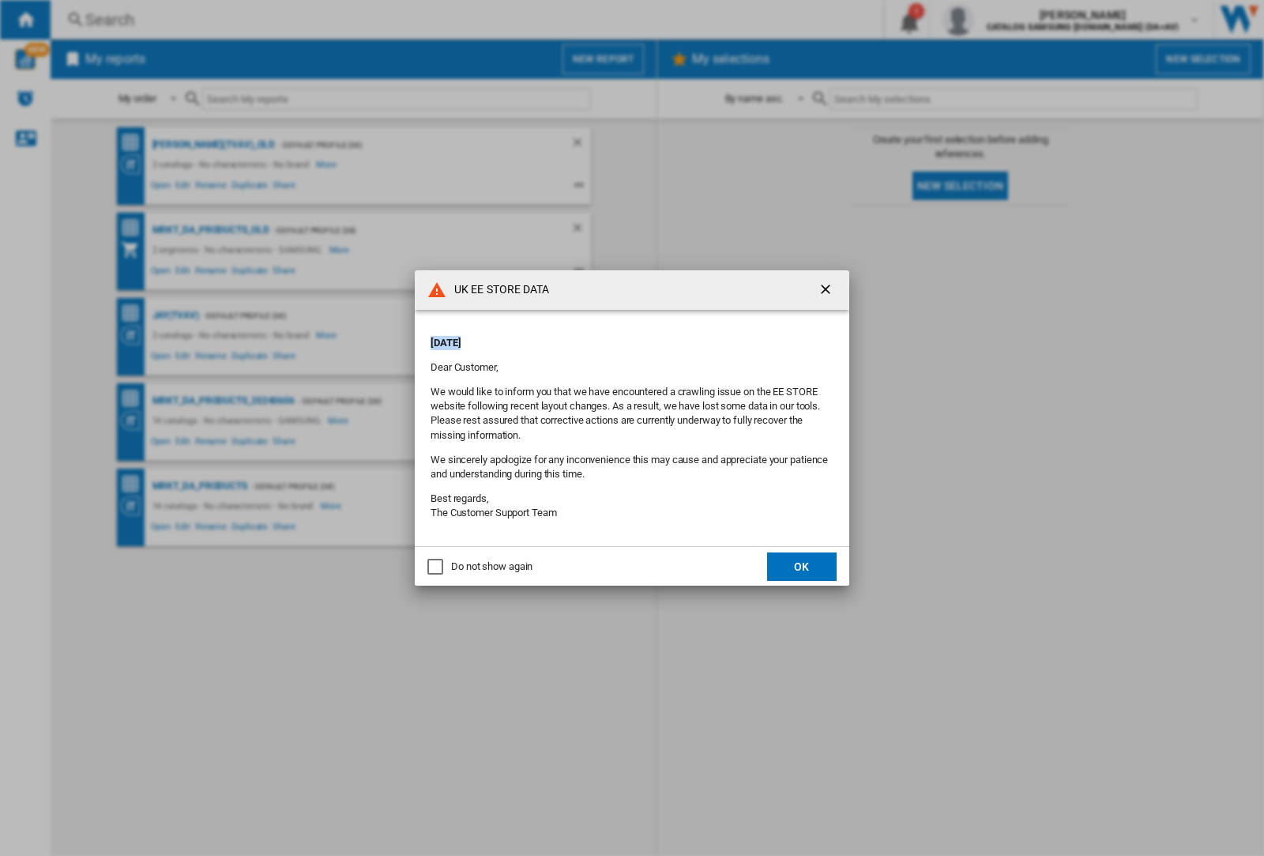
click at [175, 315] on div "UK EE STORE DATA [DATE] Dear Customer, We would like to inform you that we have…" at bounding box center [632, 428] width 1264 height 856
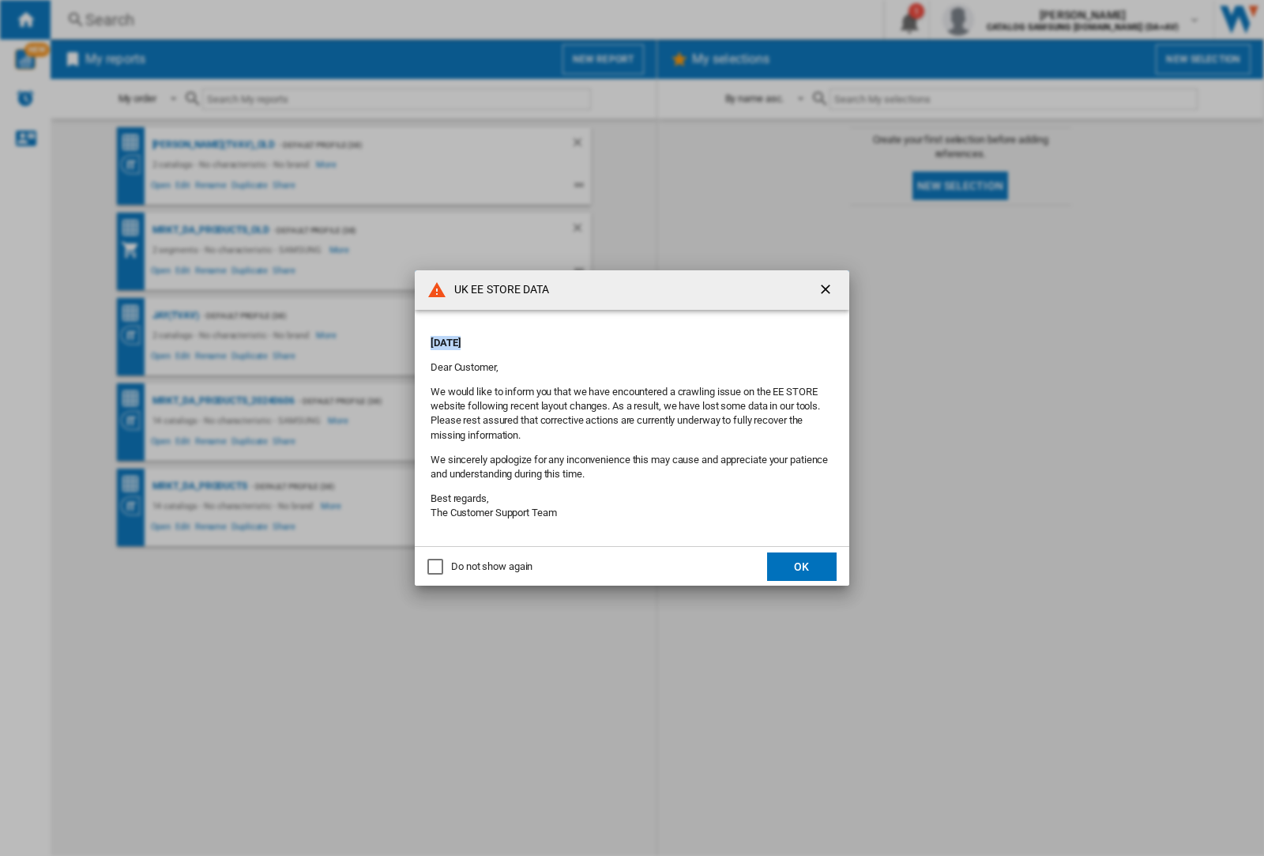
click at [175, 315] on div "UK EE STORE DATA [DATE] Dear Customer, We would like to inform you that we have…" at bounding box center [632, 428] width 1264 height 856
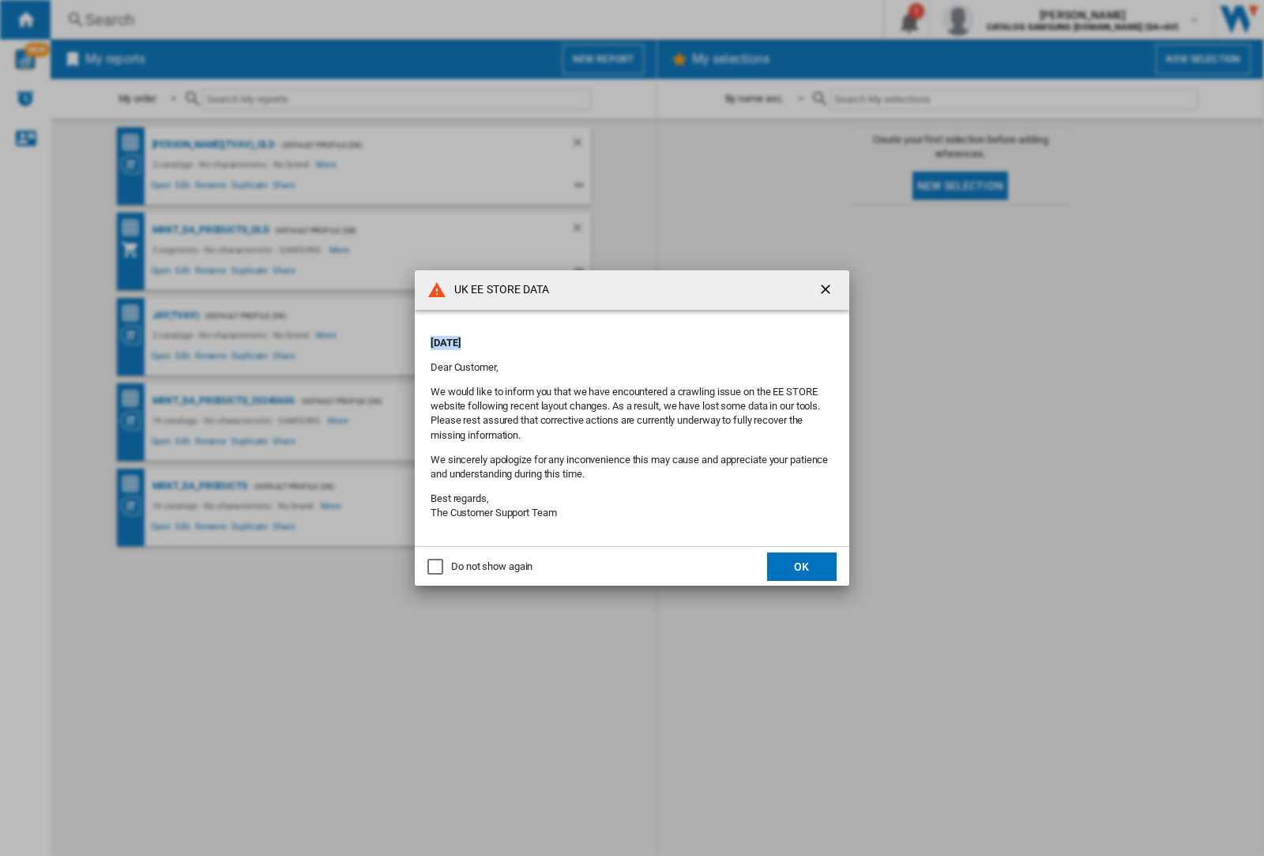
click at [175, 315] on div "UK EE STORE DATA [DATE] Dear Customer, We would like to inform you that we have…" at bounding box center [632, 428] width 1264 height 856
